Goal: Information Seeking & Learning: Understand process/instructions

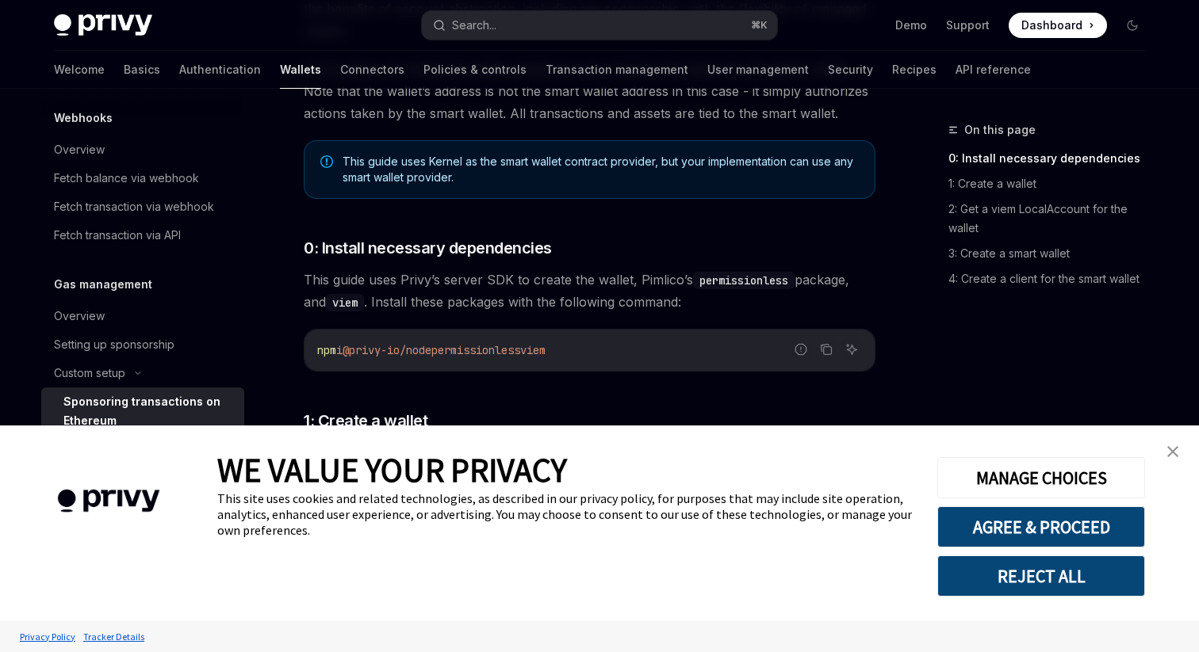
scroll to position [421, 0]
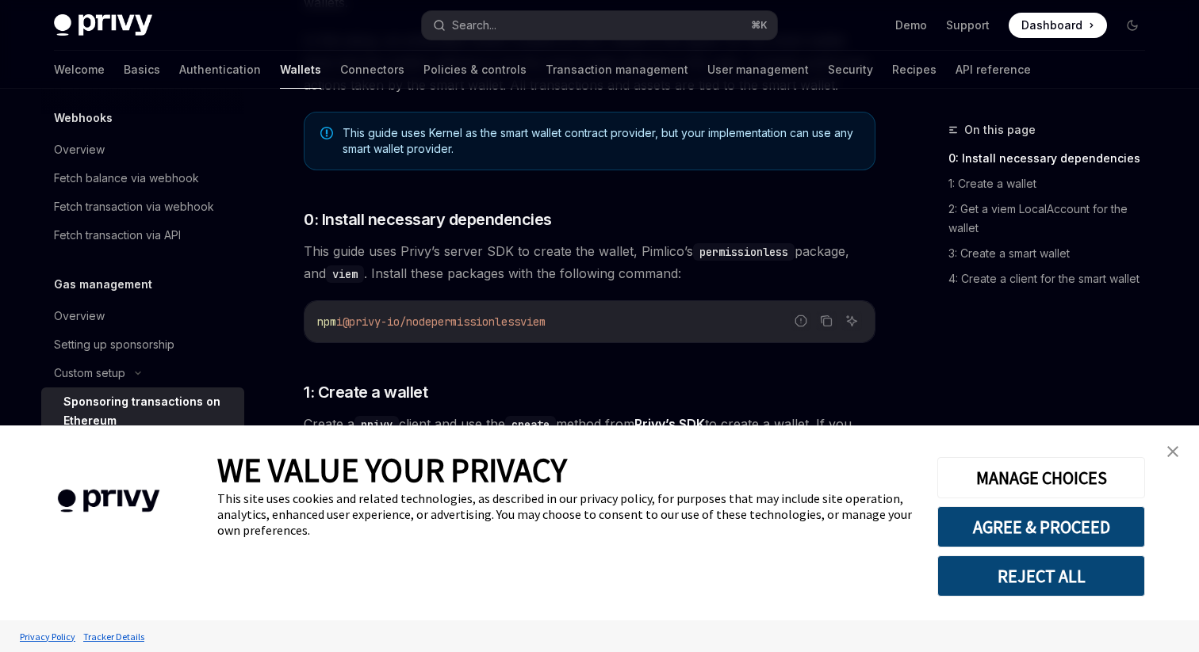
click at [1168, 456] on img "close banner" at bounding box center [1172, 451] width 11 height 11
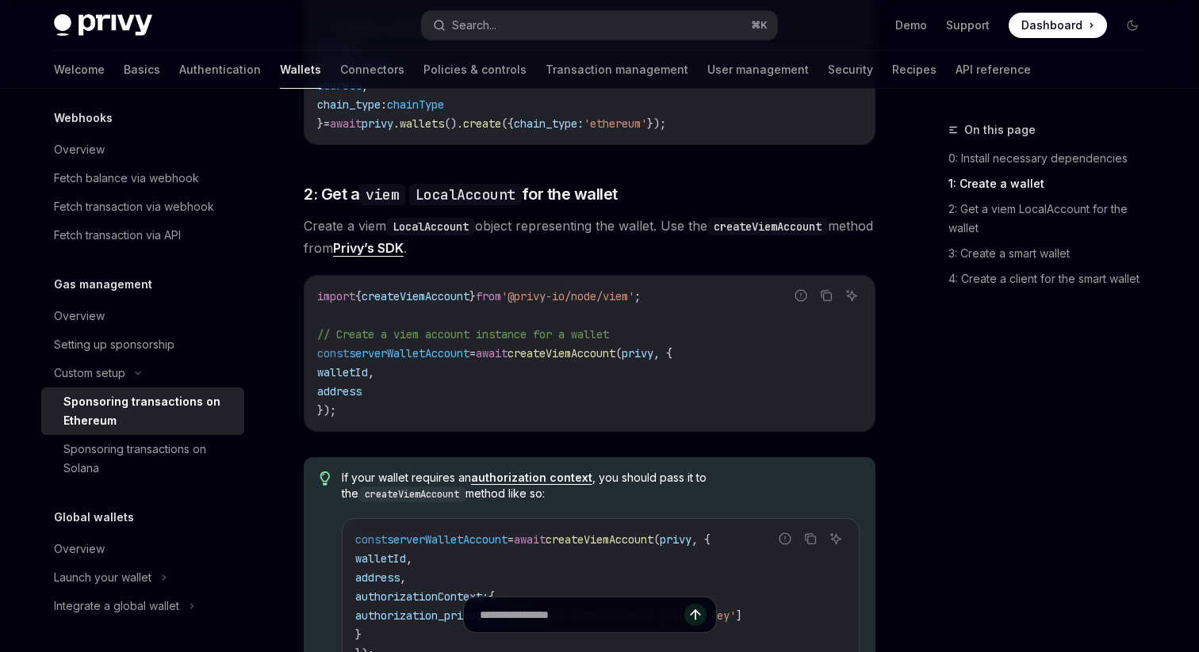
scroll to position [1046, 0]
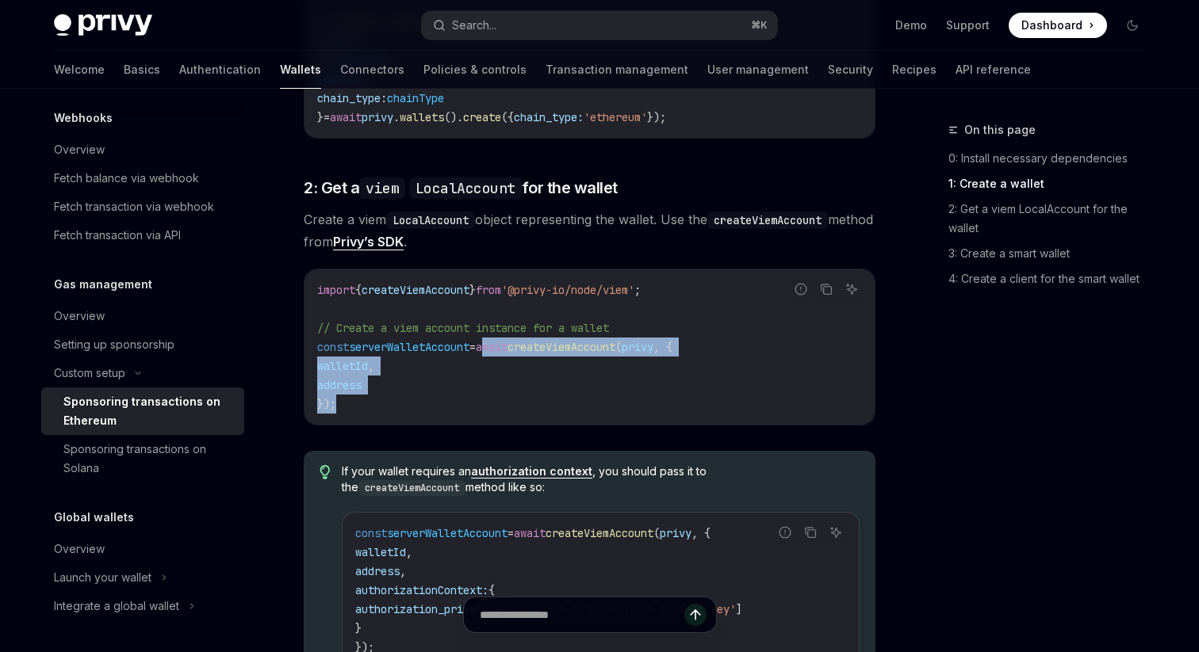
drag, startPoint x: 633, startPoint y: 407, endPoint x: 507, endPoint y: 350, distance: 138.7
click at [507, 350] on code "import { createViemAccount } from '@privy-io/node/viem' ; // Create a viem acco…" at bounding box center [589, 347] width 545 height 133
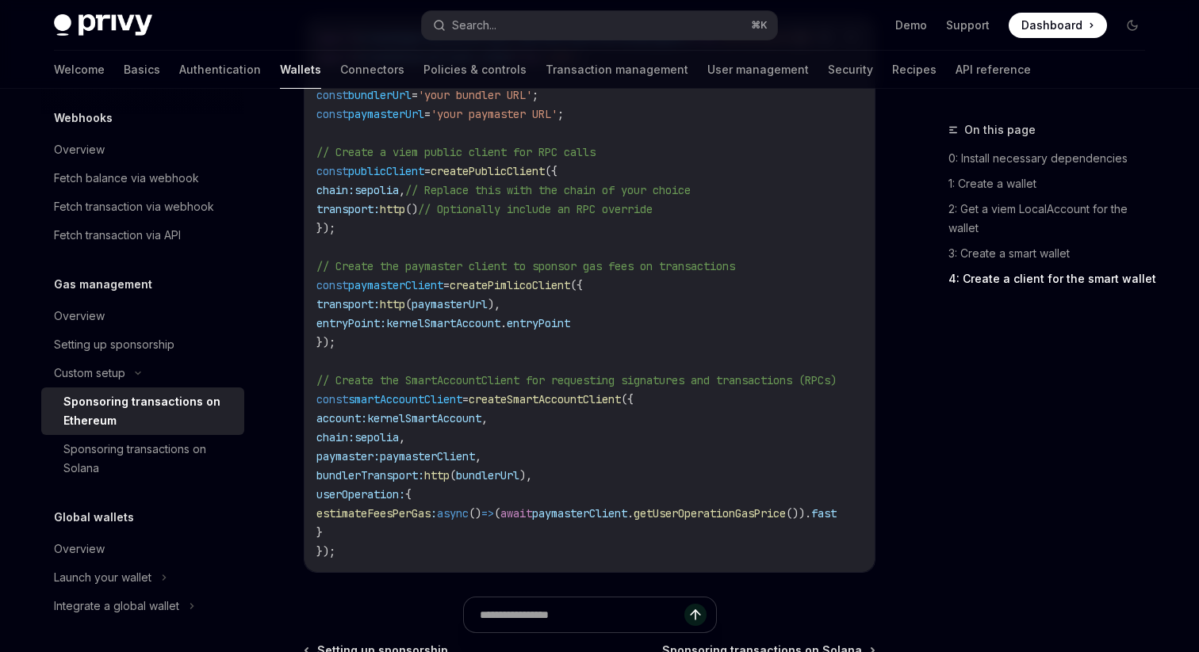
scroll to position [0, 0]
click at [425, 279] on span "paymasterClient" at bounding box center [396, 285] width 95 height 14
click at [410, 174] on span "publicClient" at bounding box center [387, 171] width 76 height 14
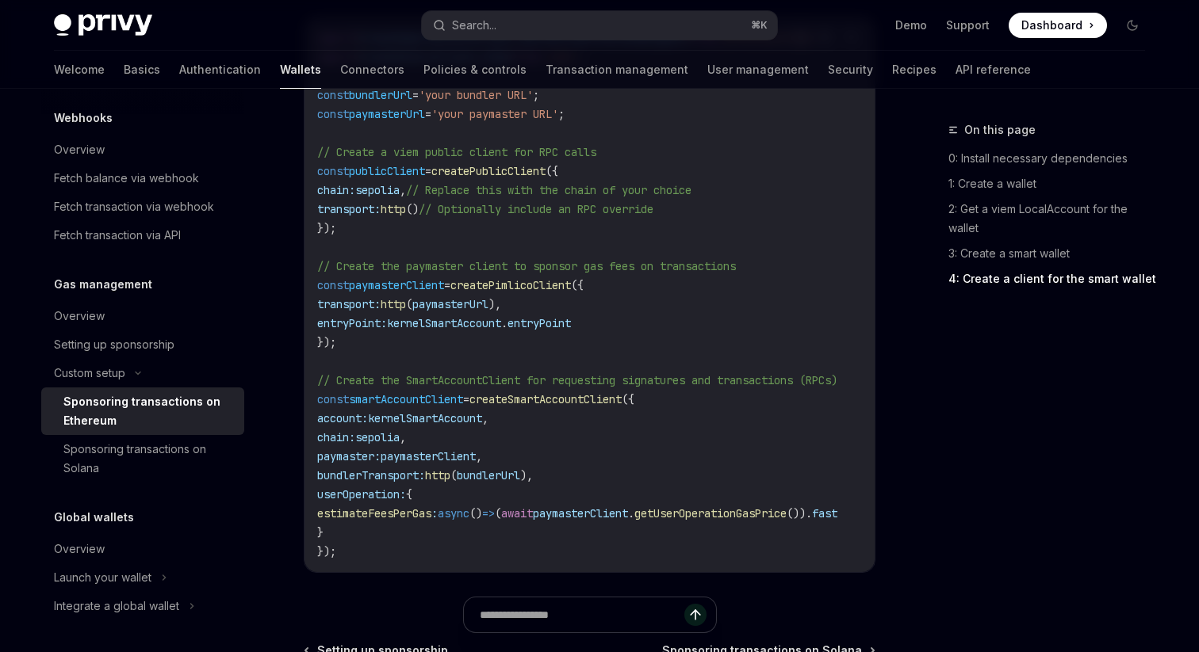
click at [401, 249] on code "import { createSmartAccountClient , walletClientToCustomSigner } from 'permissi…" at bounding box center [596, 295] width 558 height 533
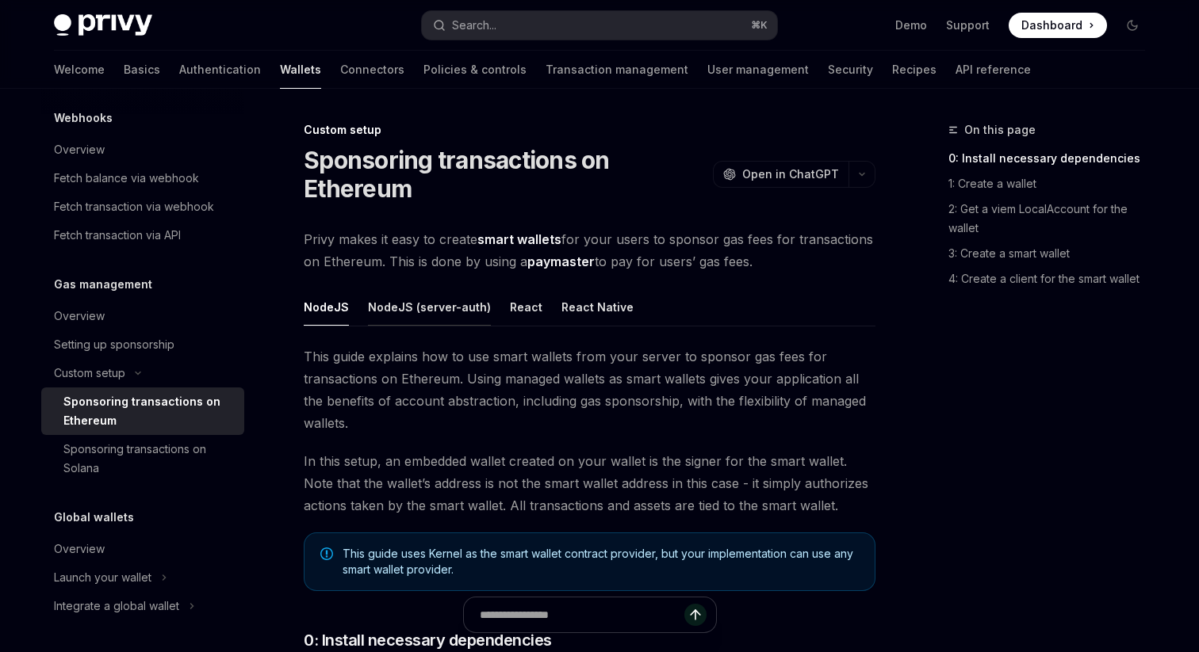
click at [470, 313] on button "NodeJS (server-auth)" at bounding box center [429, 307] width 123 height 37
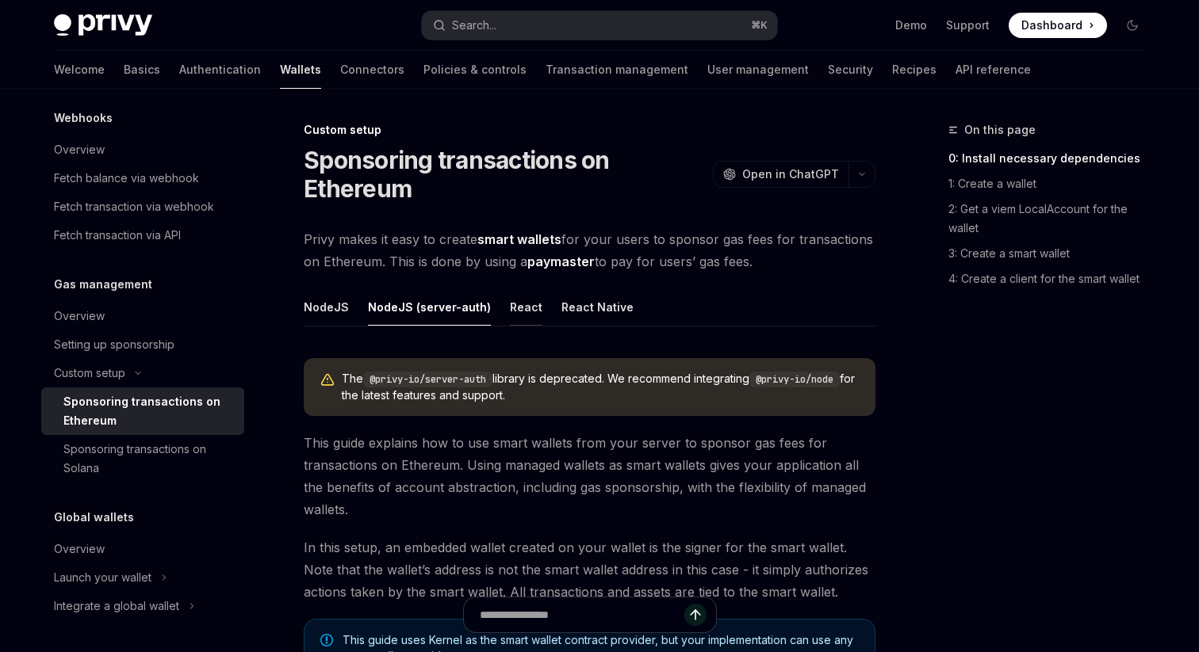
click at [510, 308] on button "React" at bounding box center [526, 307] width 32 height 37
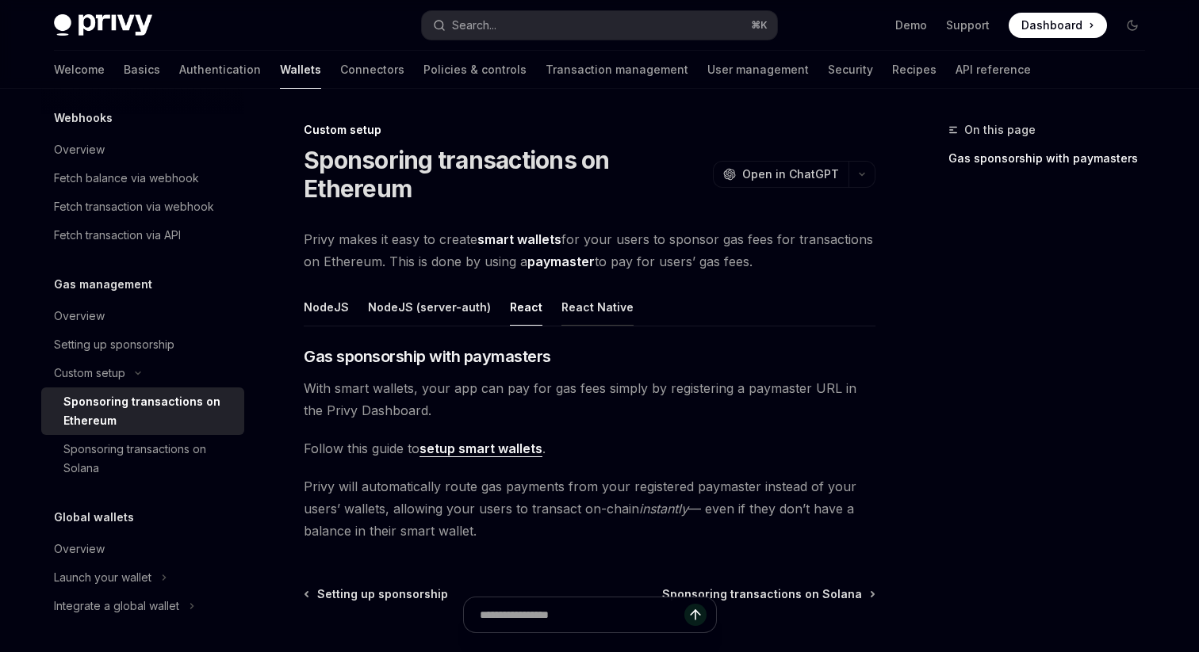
scroll to position [146, 0]
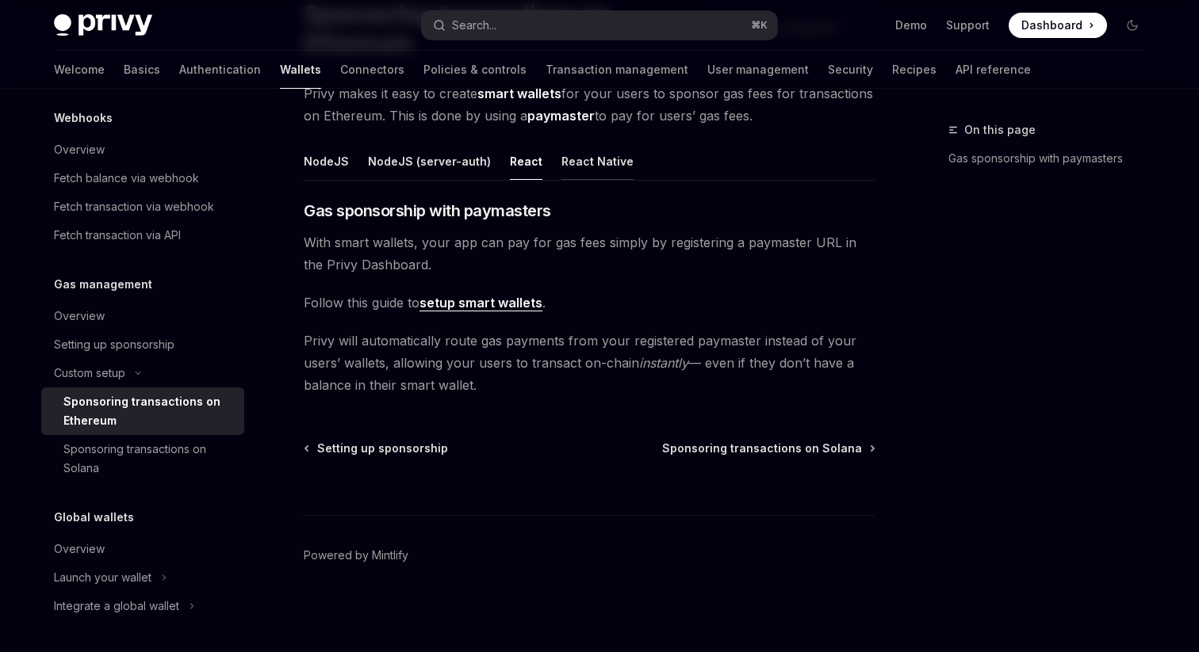
click at [587, 166] on button "React Native" at bounding box center [597, 161] width 72 height 37
click at [442, 166] on button "NodeJS (server-auth)" at bounding box center [429, 161] width 123 height 37
type textarea "*"
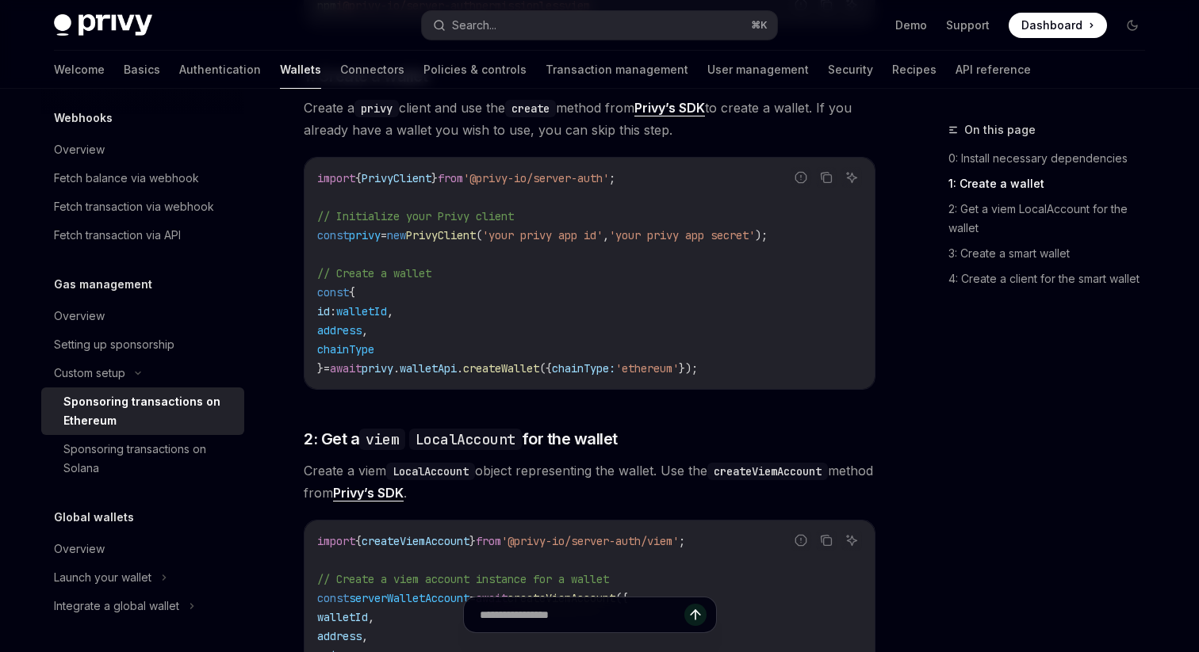
scroll to position [827, 0]
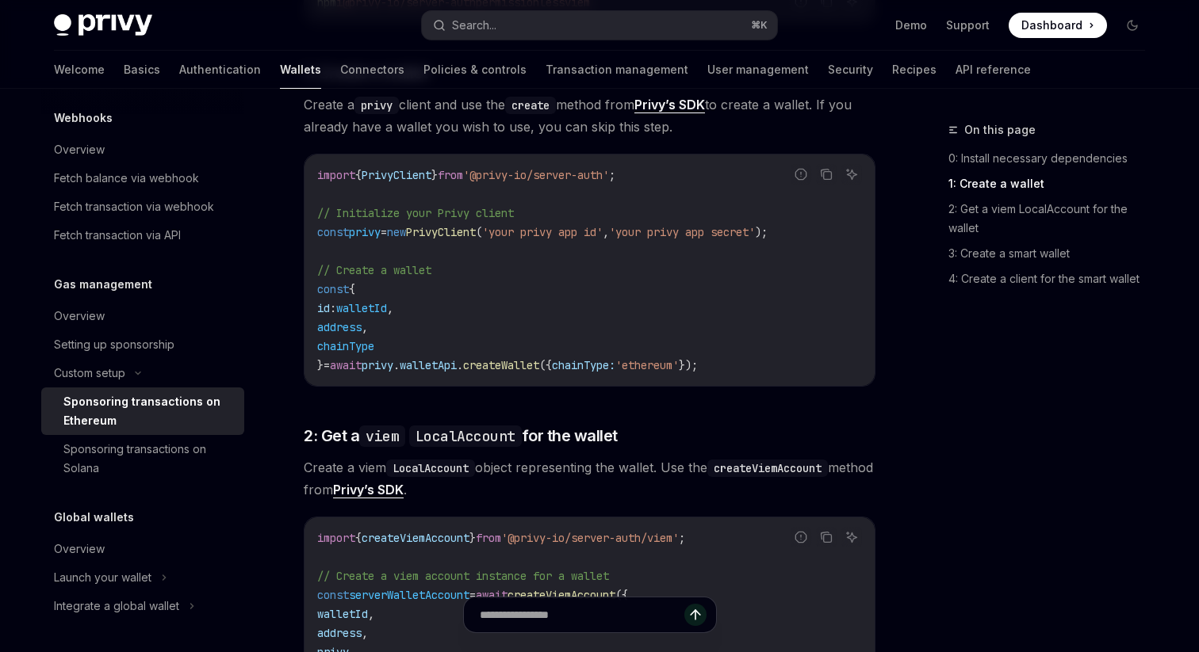
click at [576, 244] on code "import { PrivyClient } from '@privy-io/server-auth' ; // Initialize your Privy …" at bounding box center [589, 270] width 545 height 209
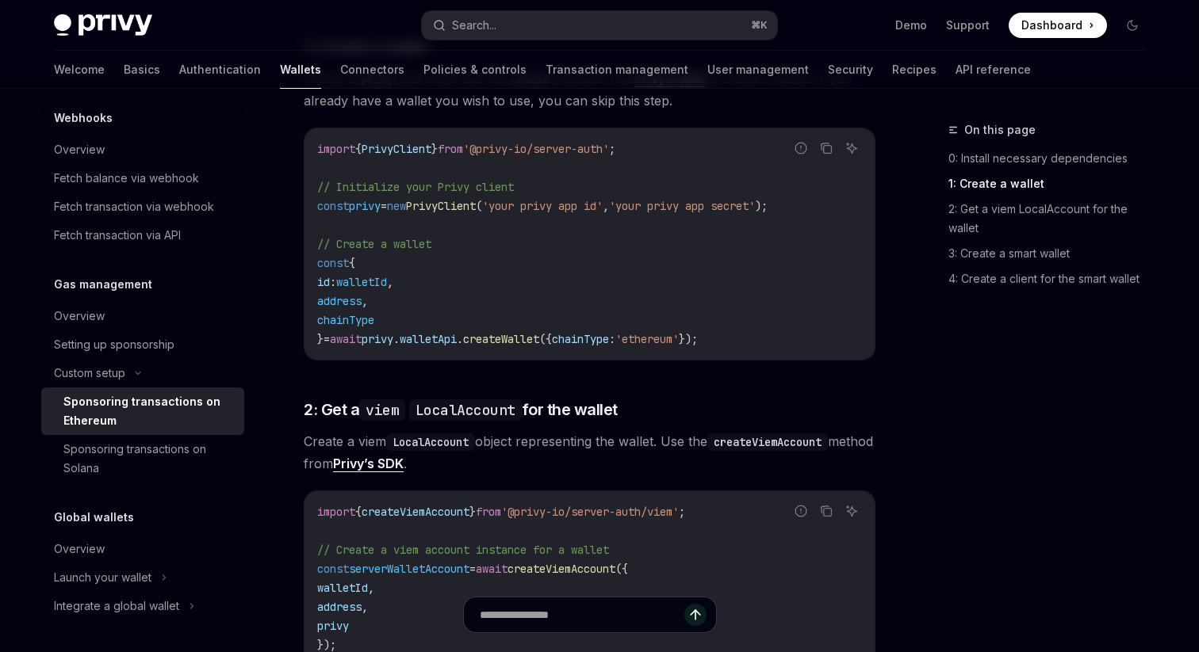
click at [472, 346] on code "import { PrivyClient } from '@privy-io/server-auth' ; // Initialize your Privy …" at bounding box center [589, 244] width 545 height 209
click at [522, 339] on span "createWallet" at bounding box center [501, 339] width 76 height 14
click at [514, 467] on span "Create a viem LocalAccount object representing the wallet. Use the createViemAc…" at bounding box center [590, 452] width 572 height 44
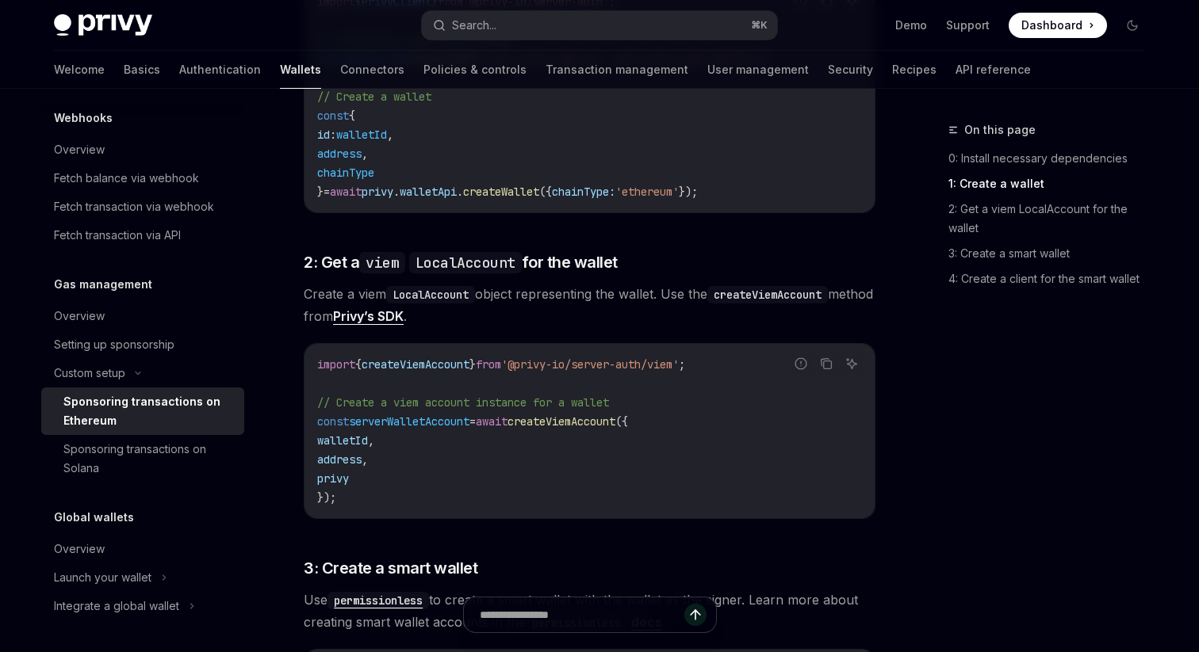
scroll to position [1000, 0]
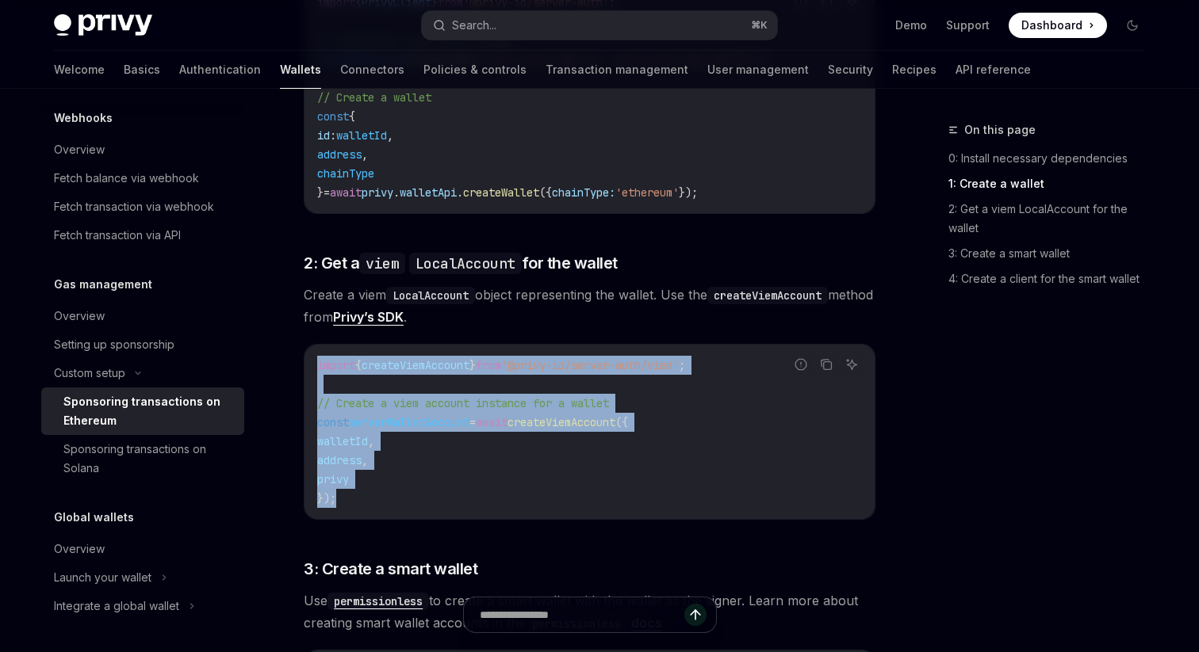
drag, startPoint x: 396, startPoint y: 495, endPoint x: 315, endPoint y: 369, distance: 150.8
click at [315, 369] on div "import { createViemAccount } from '@privy-io/server-auth/viem' ; // Create a vi…" at bounding box center [589, 432] width 570 height 174
copy code "import { createViemAccount } from '@privy-io/server-auth/viem' ; // Create a vi…"
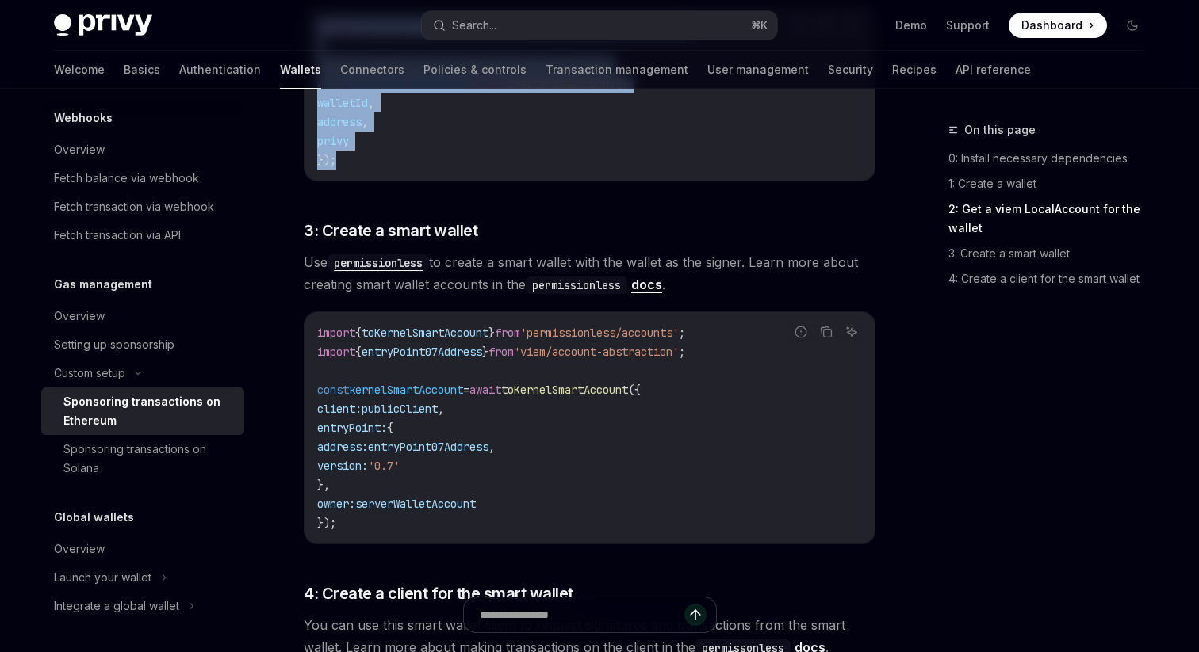
scroll to position [1348, 0]
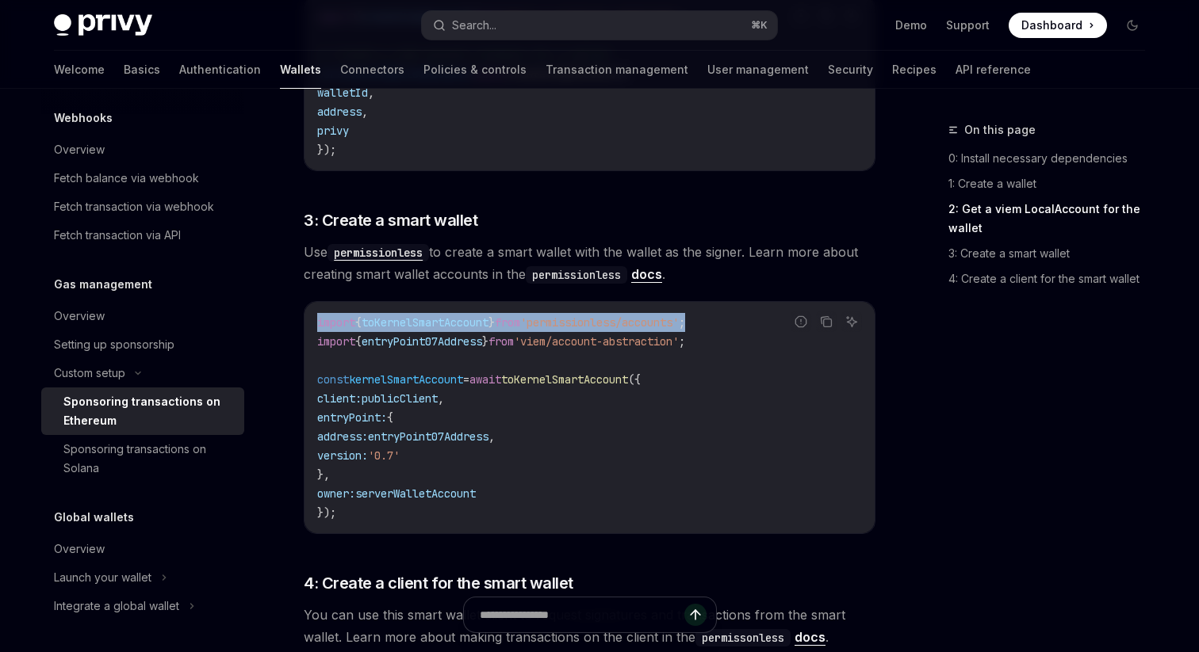
drag, startPoint x: 727, startPoint y: 324, endPoint x: 315, endPoint y: 323, distance: 412.2
click at [315, 322] on div "import { toKernelSmartAccount } from 'permissionless/accounts' ; import { entry…" at bounding box center [589, 417] width 570 height 231
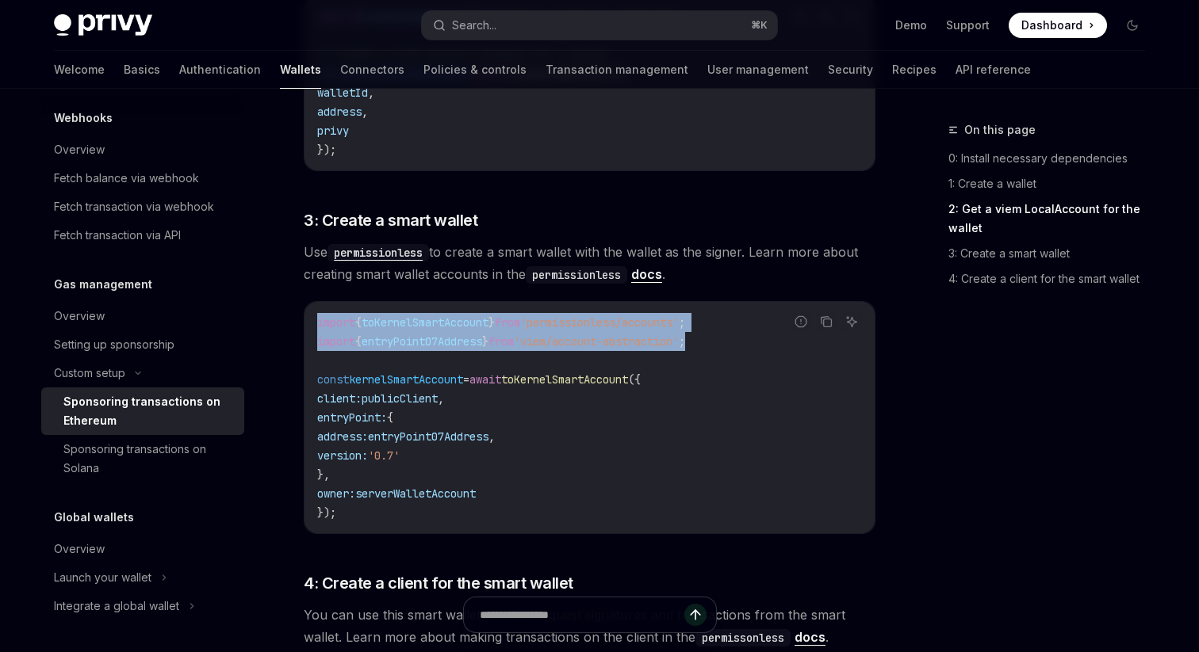
drag, startPoint x: 740, startPoint y: 341, endPoint x: 299, endPoint y: 328, distance: 440.9
click at [299, 328] on div "Custom setup Sponsoring transactions on Ethereum OpenAI Open in ChatGPT OpenAI …" at bounding box center [440, 137] width 875 height 2730
copy code "import { toKernelSmartAccount } from 'permissionless/accounts' ; import { entry…"
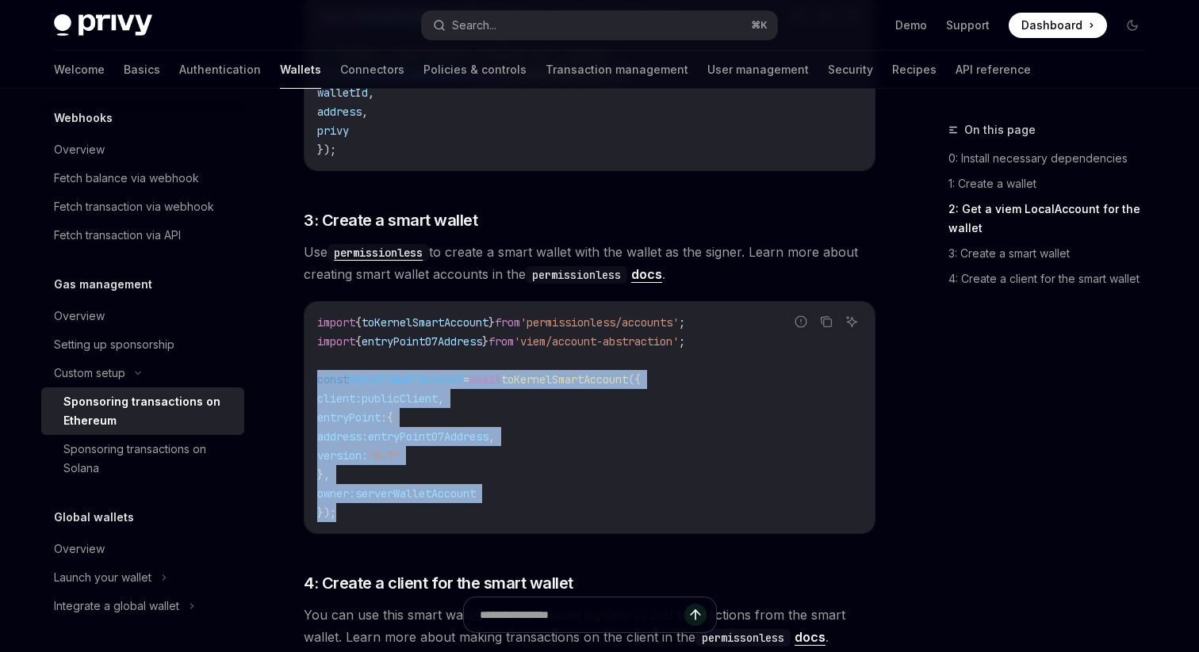
drag, startPoint x: 394, startPoint y: 502, endPoint x: 313, endPoint y: 384, distance: 143.1
click at [313, 384] on div "import { toKernelSmartAccount } from 'permissionless/accounts' ; import { entry…" at bounding box center [589, 417] width 570 height 231
copy code "const kernelSmartAccount = await toKernelSmartAccount ({ client: publicClient ,…"
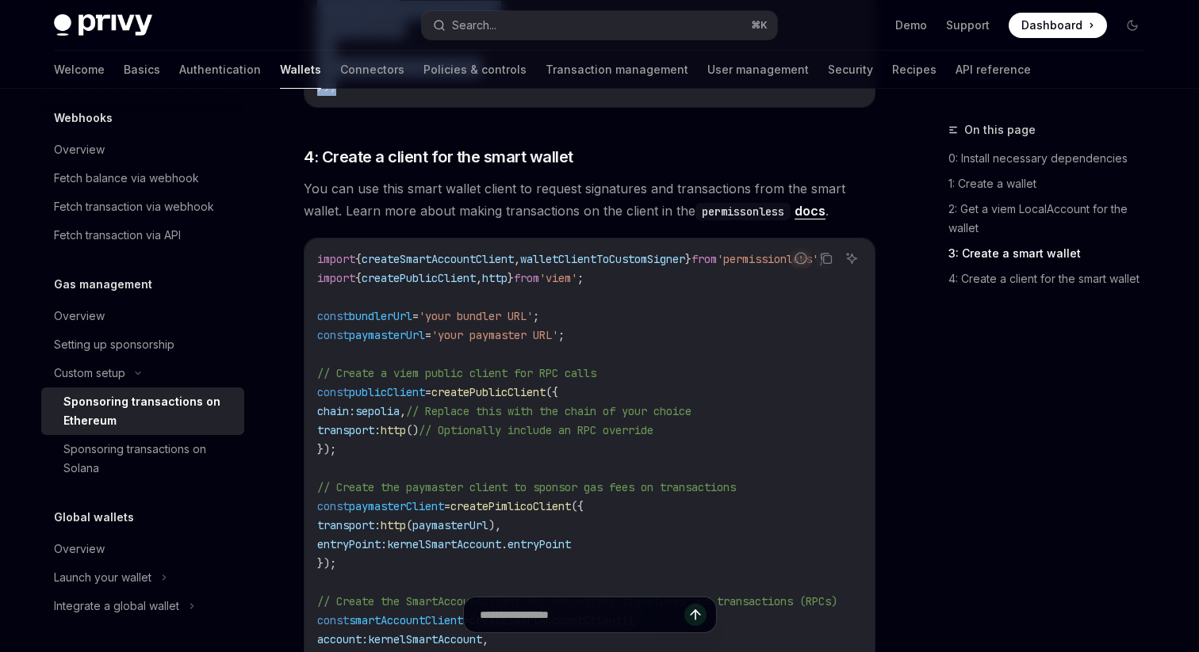
scroll to position [1776, 0]
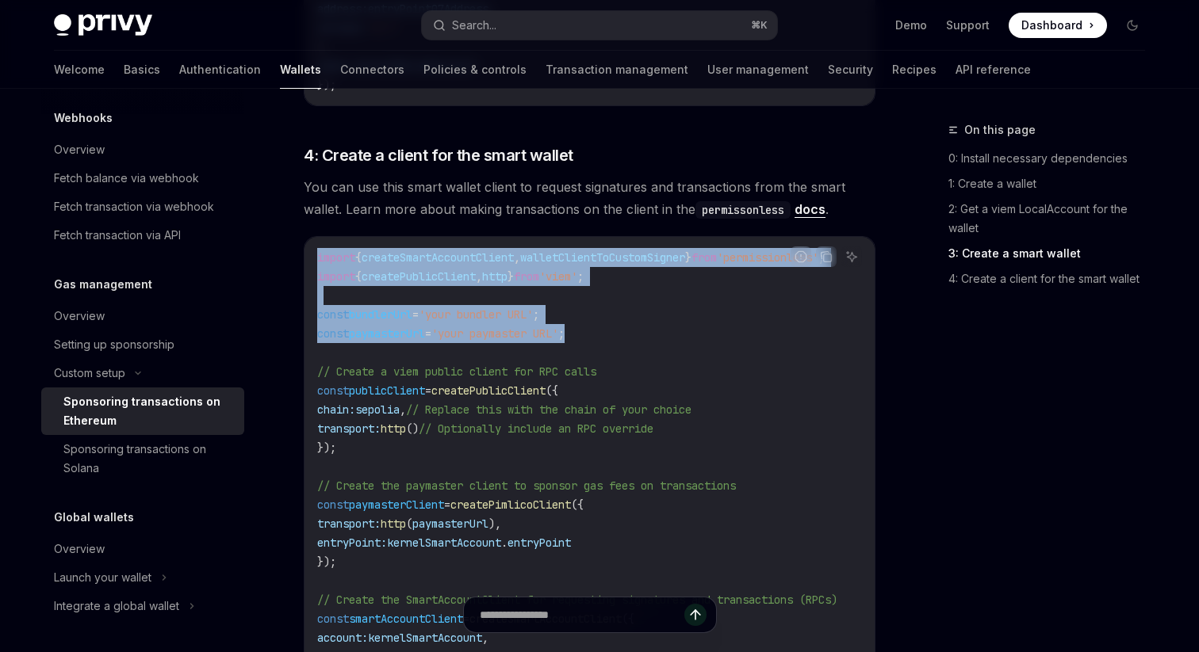
drag, startPoint x: 613, startPoint y: 337, endPoint x: 319, endPoint y: 259, distance: 303.4
click at [319, 259] on code "import { createSmartAccountClient , walletClientToCustomSigner } from 'permissi…" at bounding box center [596, 514] width 558 height 533
copy code "import { createSmartAccountClient , walletClientToCustomSigner } from 'permissi…"
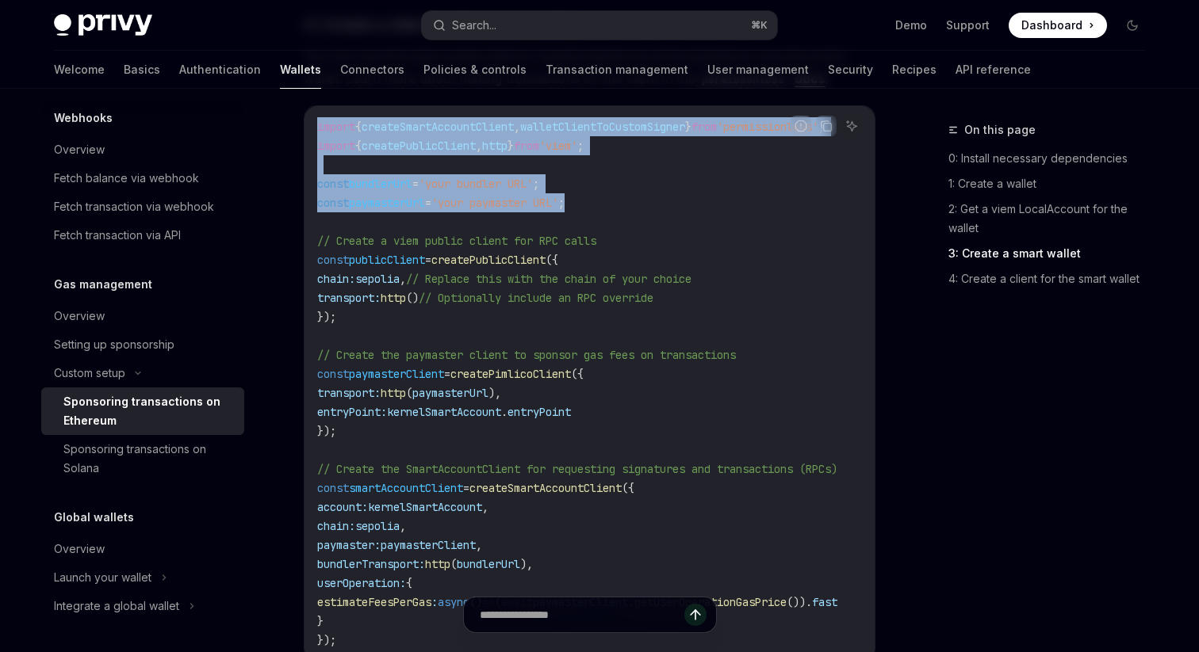
scroll to position [1911, 0]
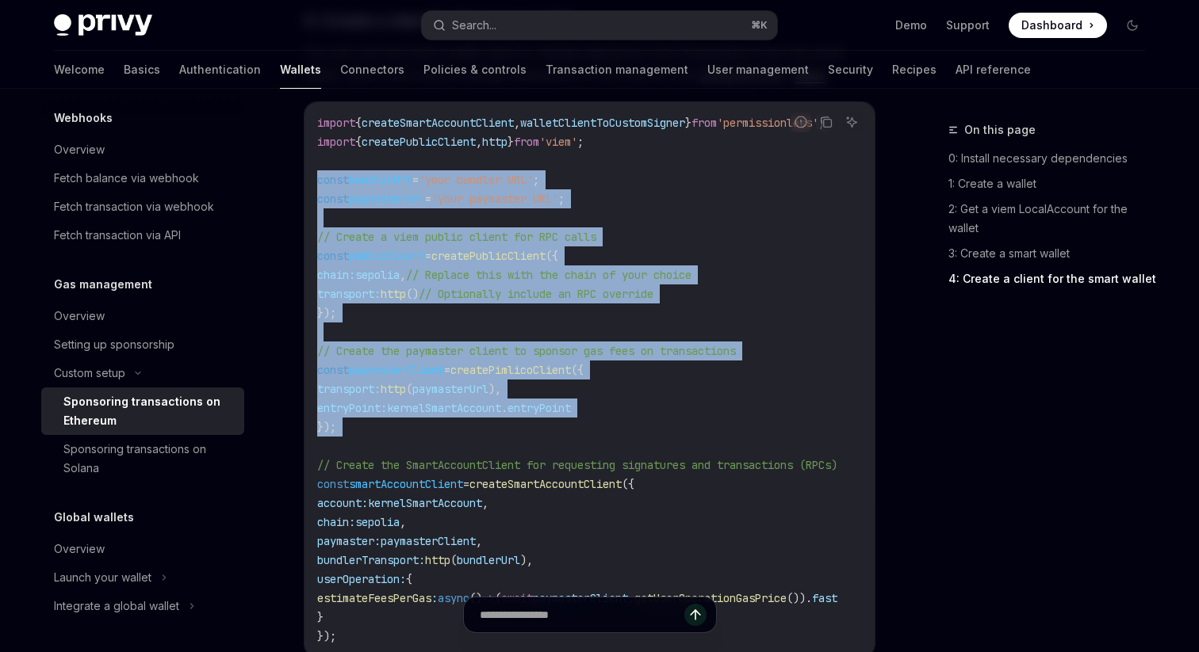
drag, startPoint x: 352, startPoint y: 437, endPoint x: 302, endPoint y: 186, distance: 255.4
copy code "const bundlerUrl = 'your bundler URL' ; const paymasterUrl = 'your paymaster UR…"
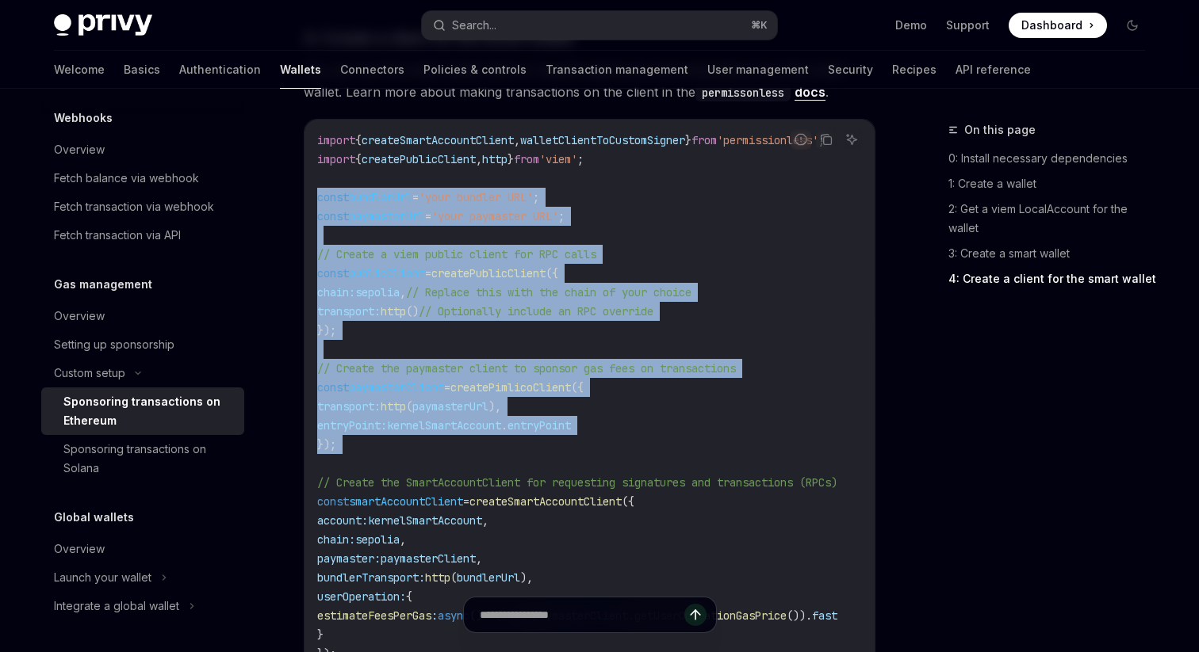
scroll to position [1887, 0]
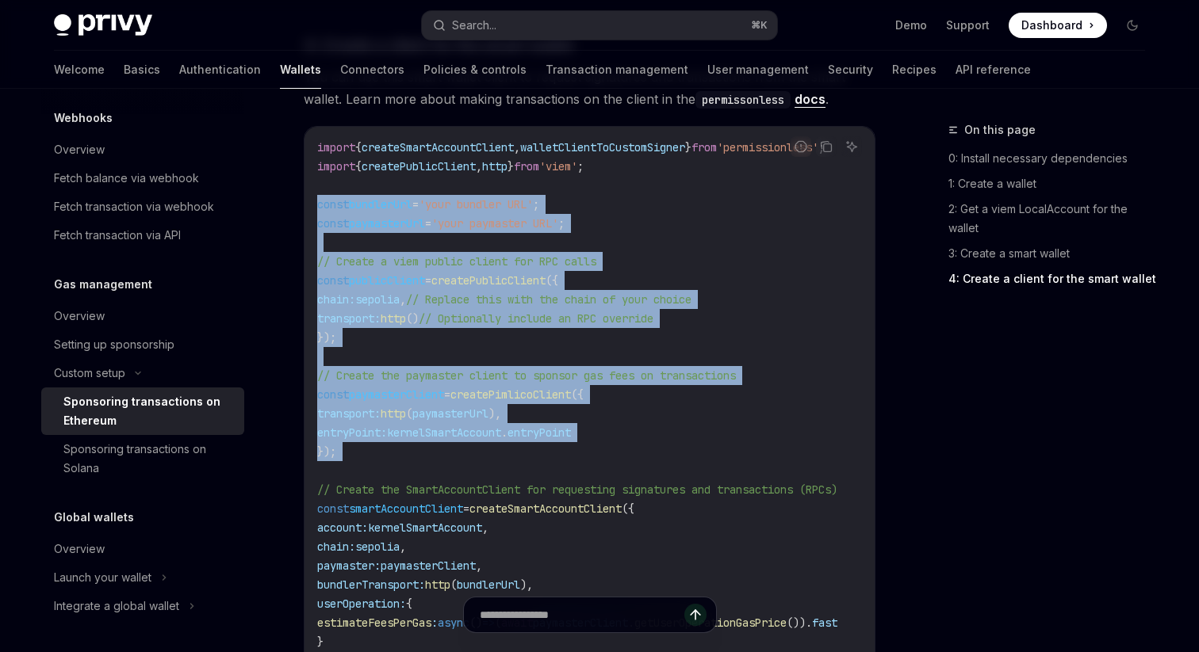
click at [603, 312] on span "// Optionally include an RPC override" at bounding box center [536, 319] width 235 height 14
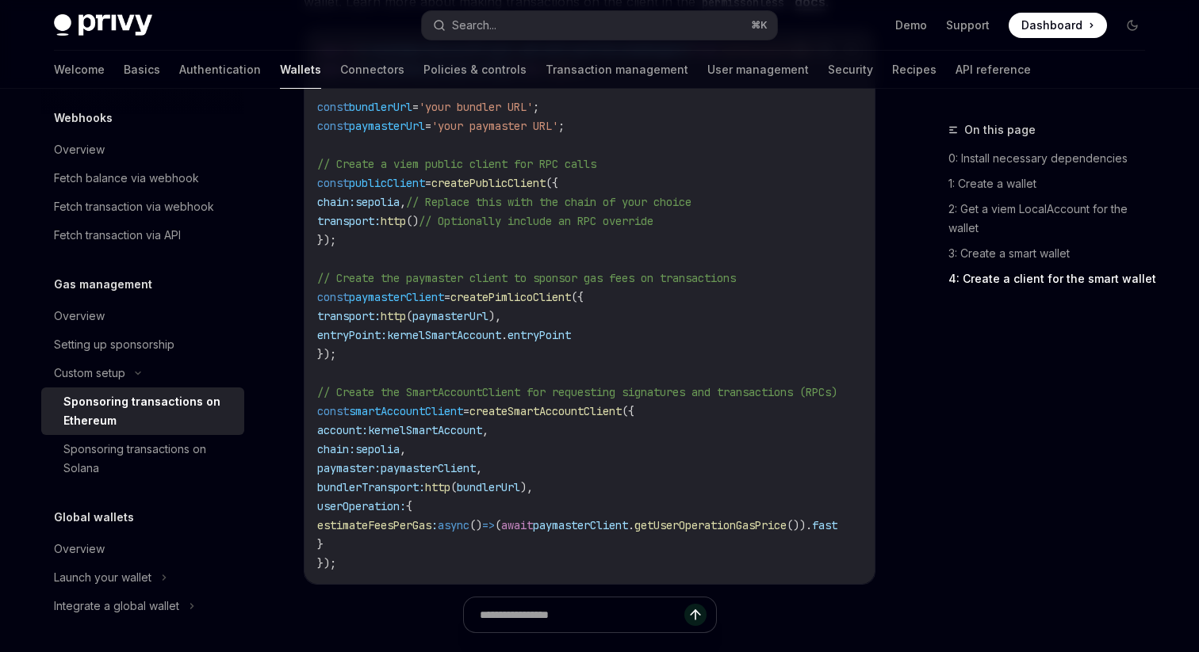
scroll to position [1989, 0]
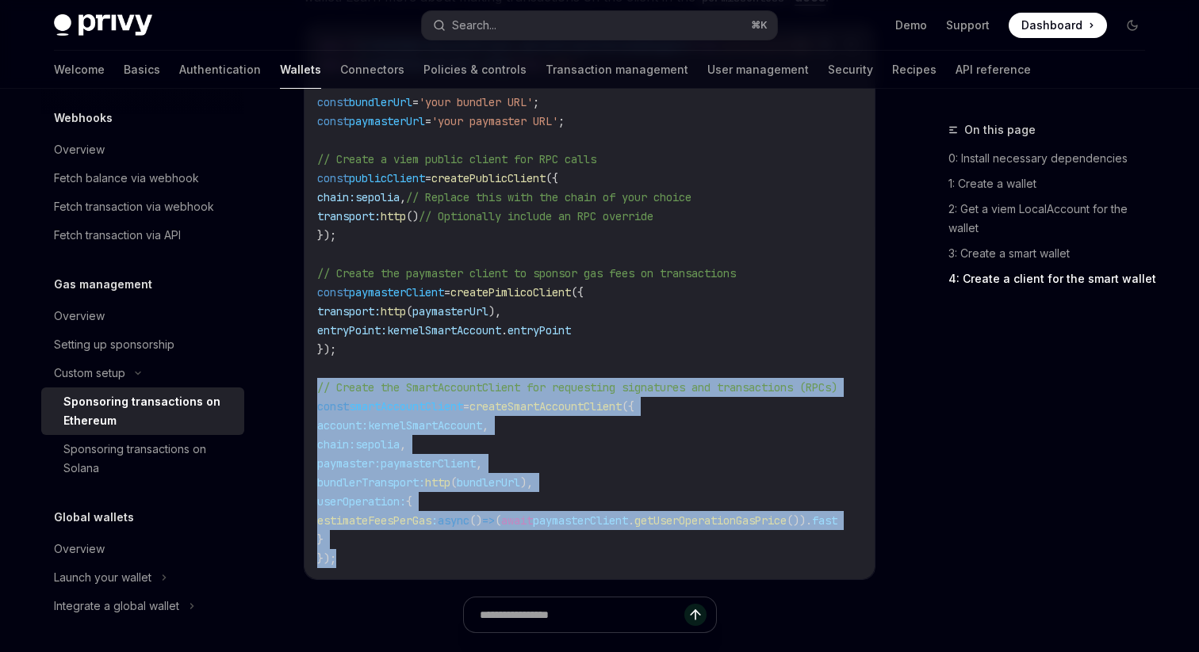
copy code "// Create the SmartAccountClient for requesting signatures and transactions (RP…"
drag, startPoint x: 348, startPoint y: 564, endPoint x: 304, endPoint y: 388, distance: 181.3
click at [304, 388] on div "import { createSmartAccountClient , walletClientToCustomSigner } from 'permissi…" at bounding box center [589, 302] width 570 height 555
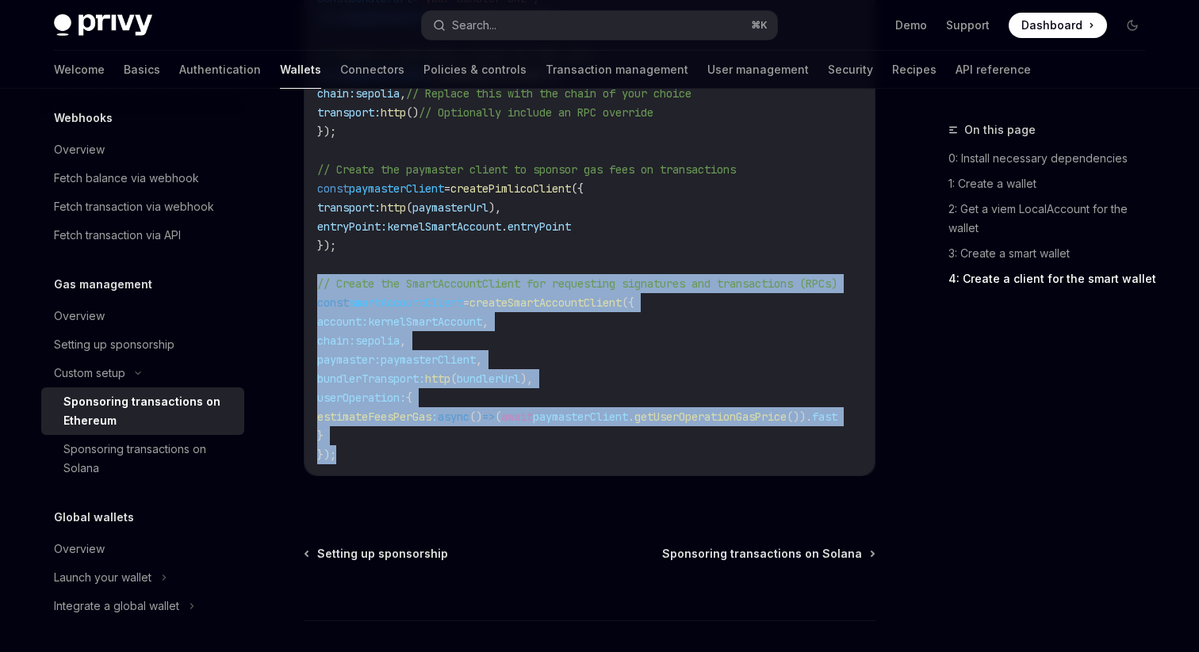
scroll to position [2096, 0]
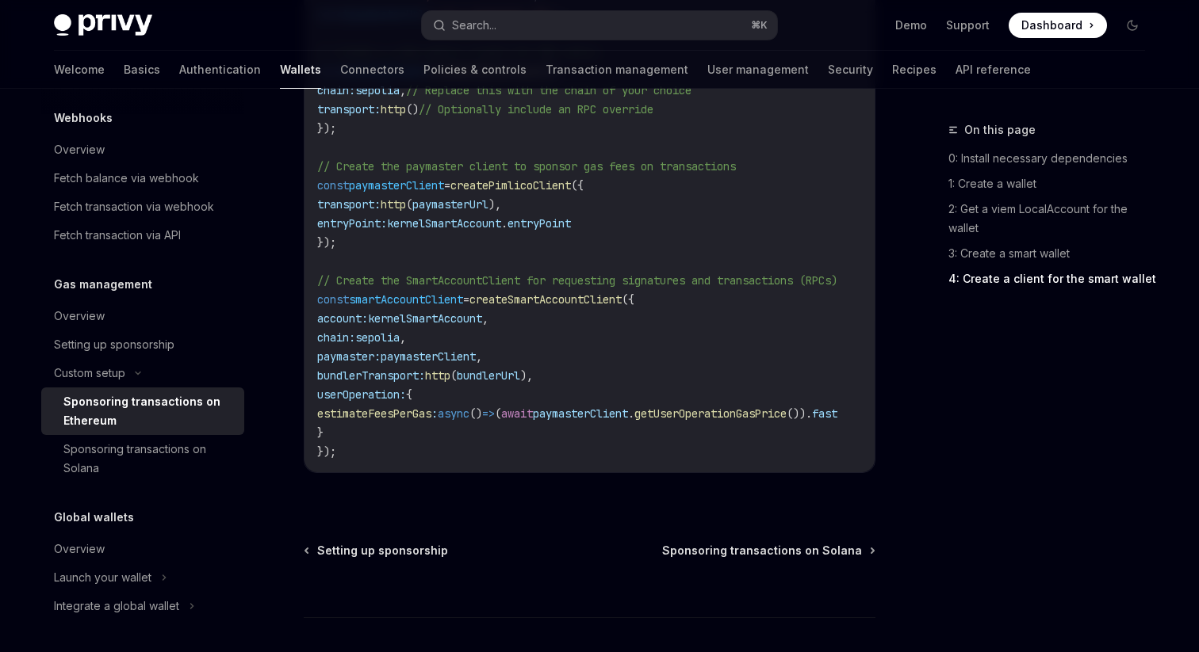
click at [555, 190] on span "createPimlicoClient" at bounding box center [510, 185] width 120 height 14
copy span "createPimlicoClient"
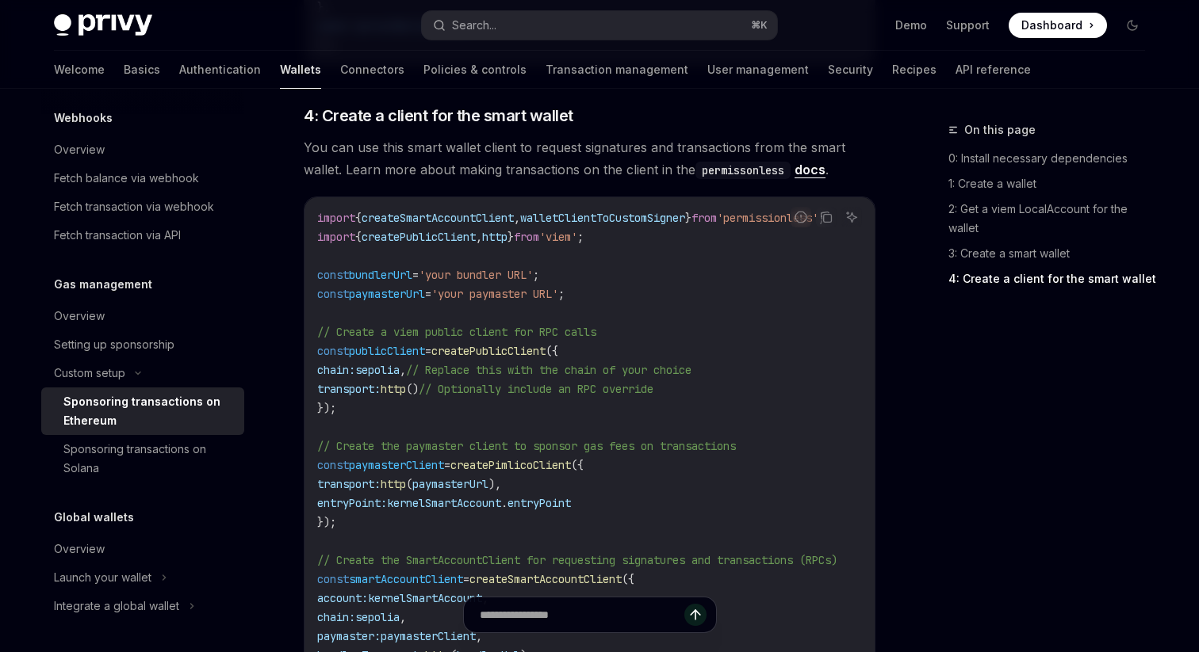
scroll to position [1344, 0]
